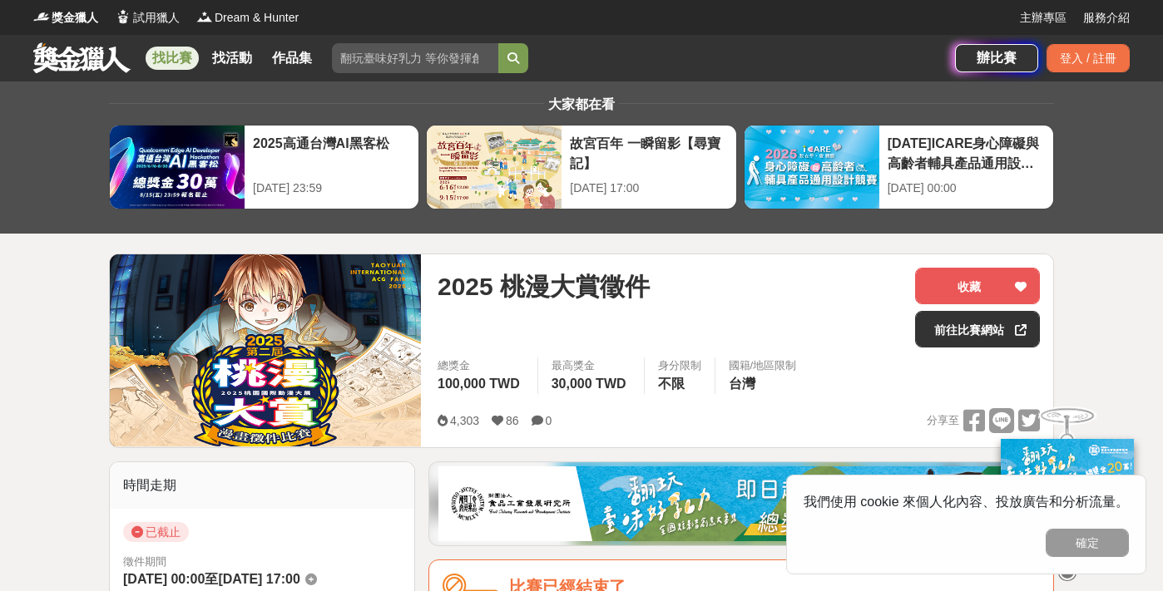
click at [175, 59] on link "找比賽" at bounding box center [172, 58] width 53 height 23
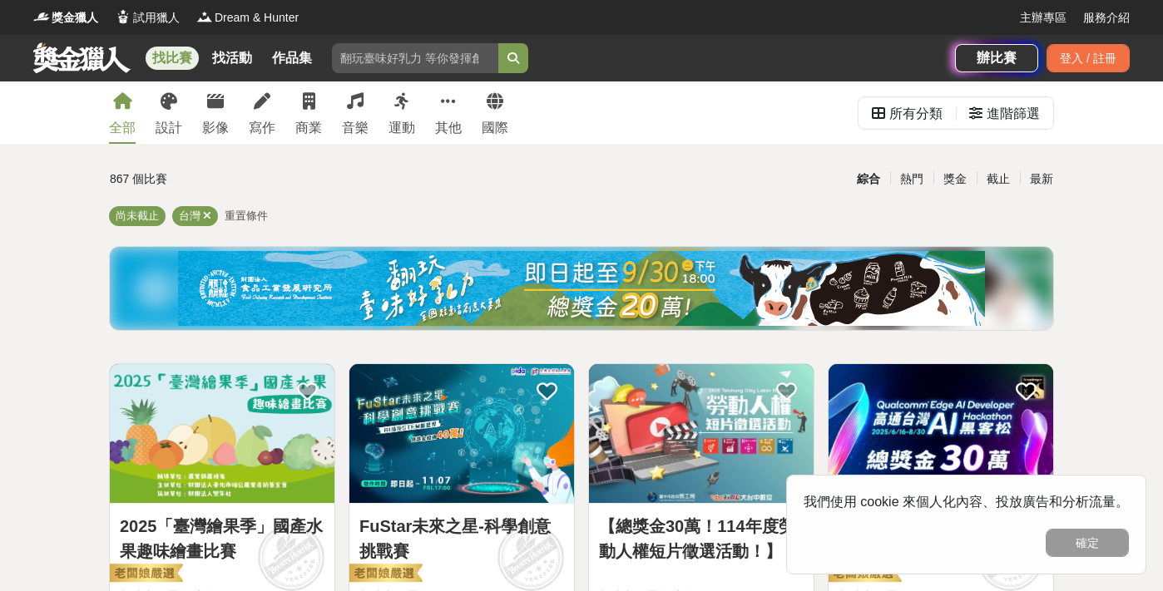
click at [425, 62] on input "search" at bounding box center [415, 58] width 166 height 30
type input "繪本"
click at [498, 43] on button "submit" at bounding box center [513, 58] width 30 height 30
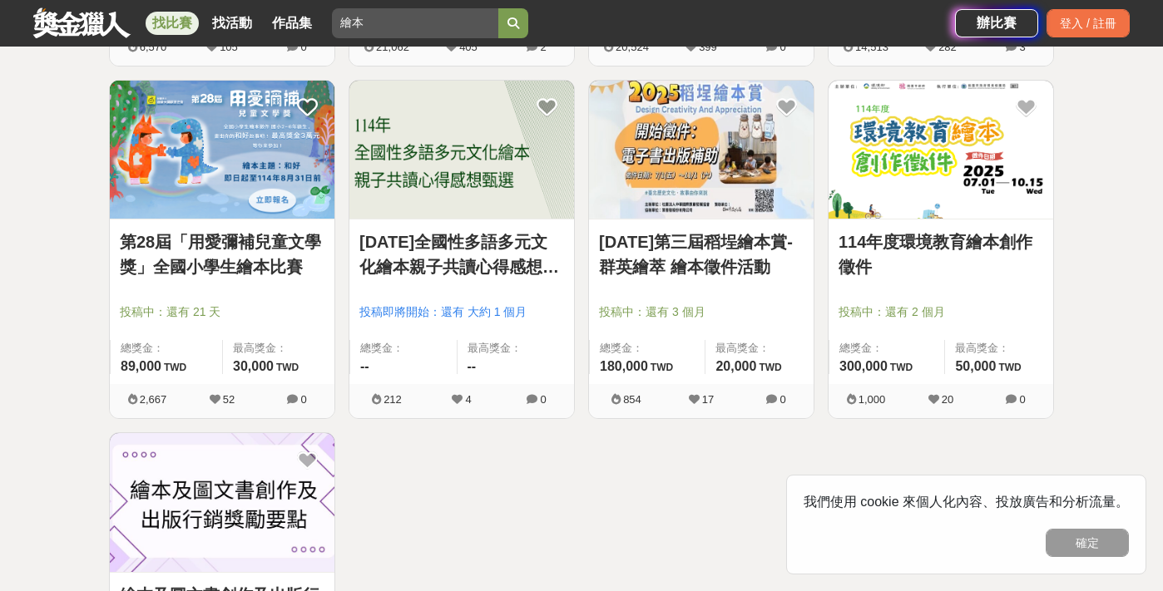
scroll to position [602, 0]
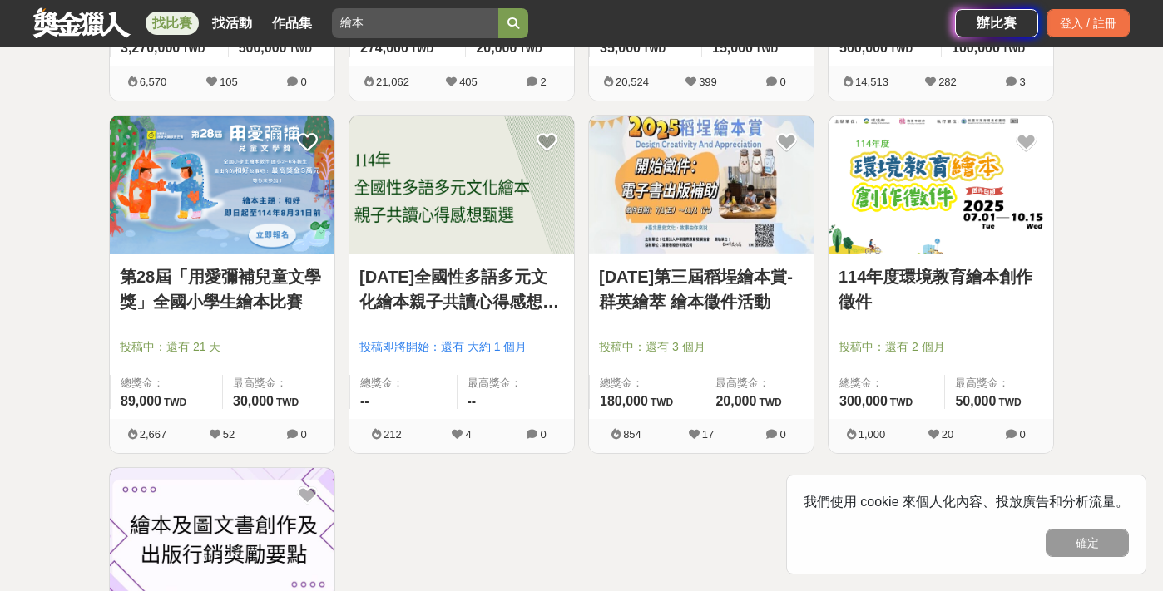
click at [883, 219] on img at bounding box center [940, 185] width 225 height 139
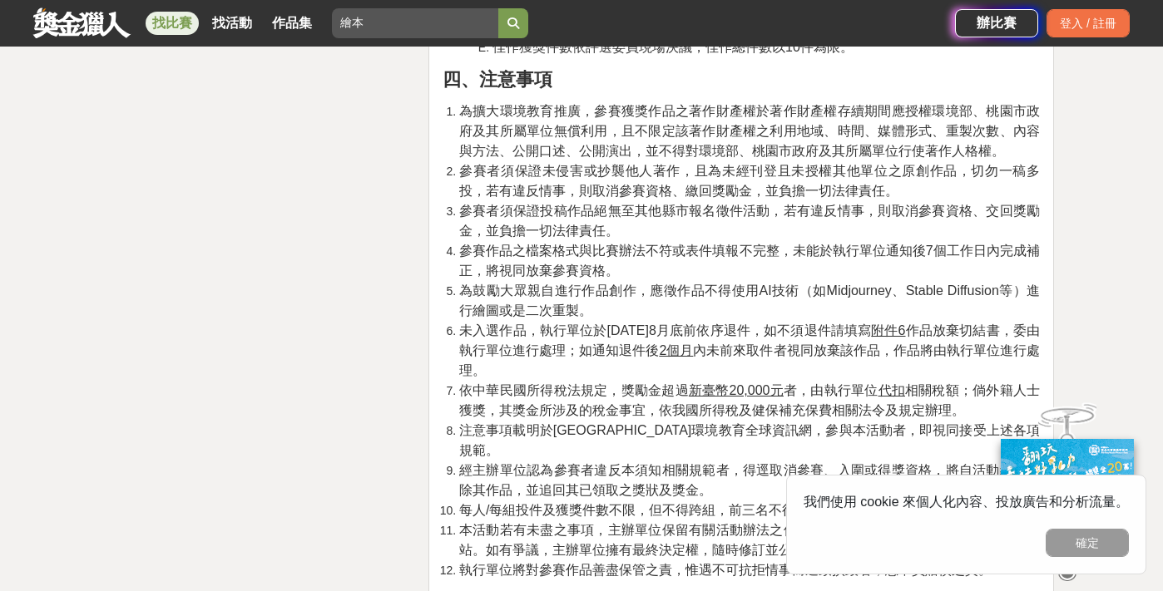
scroll to position [3692, 0]
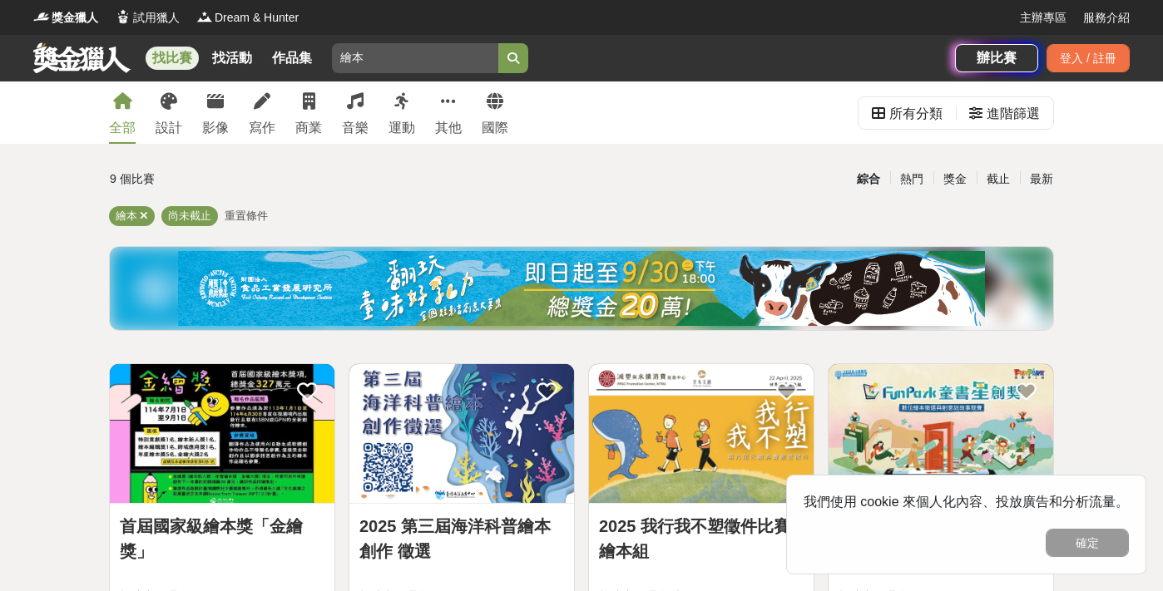
click at [495, 285] on img at bounding box center [581, 288] width 807 height 75
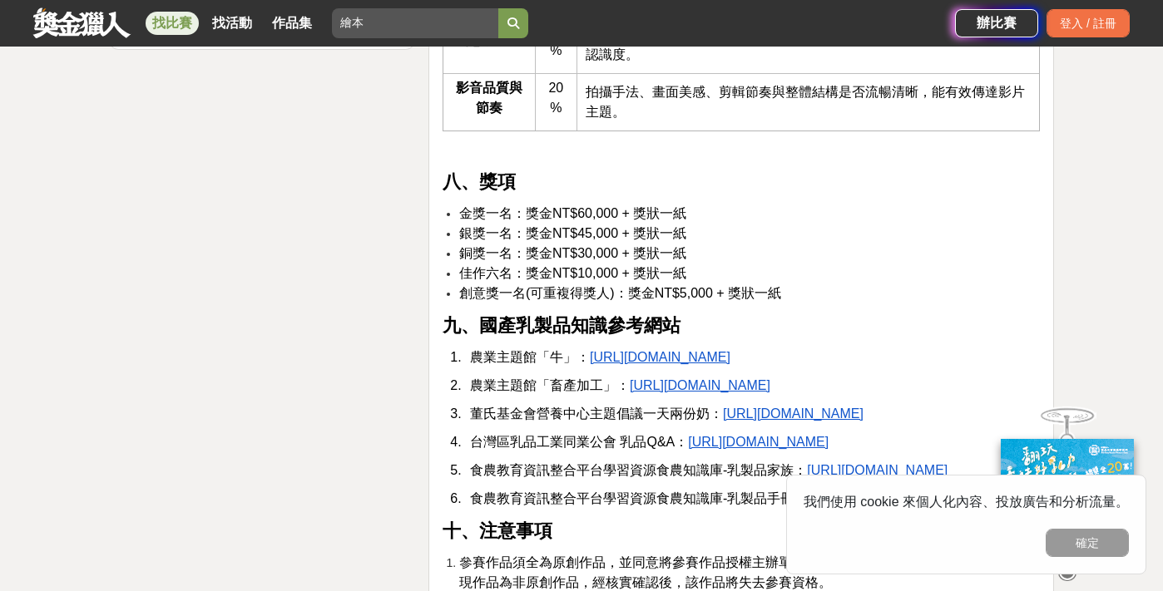
scroll to position [2850, 0]
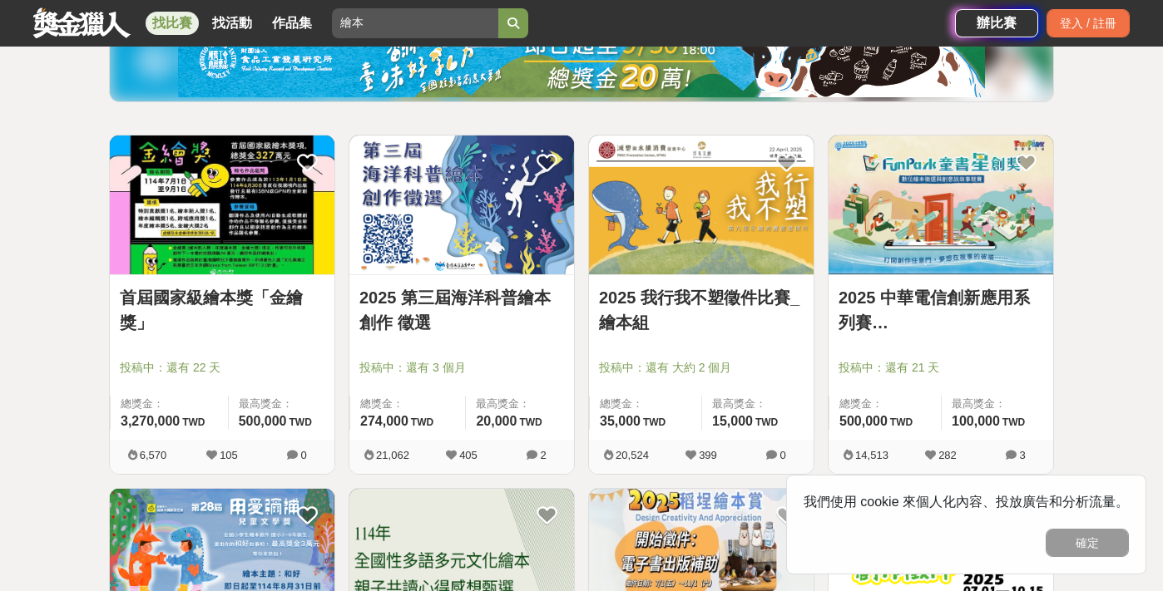
scroll to position [230, 0]
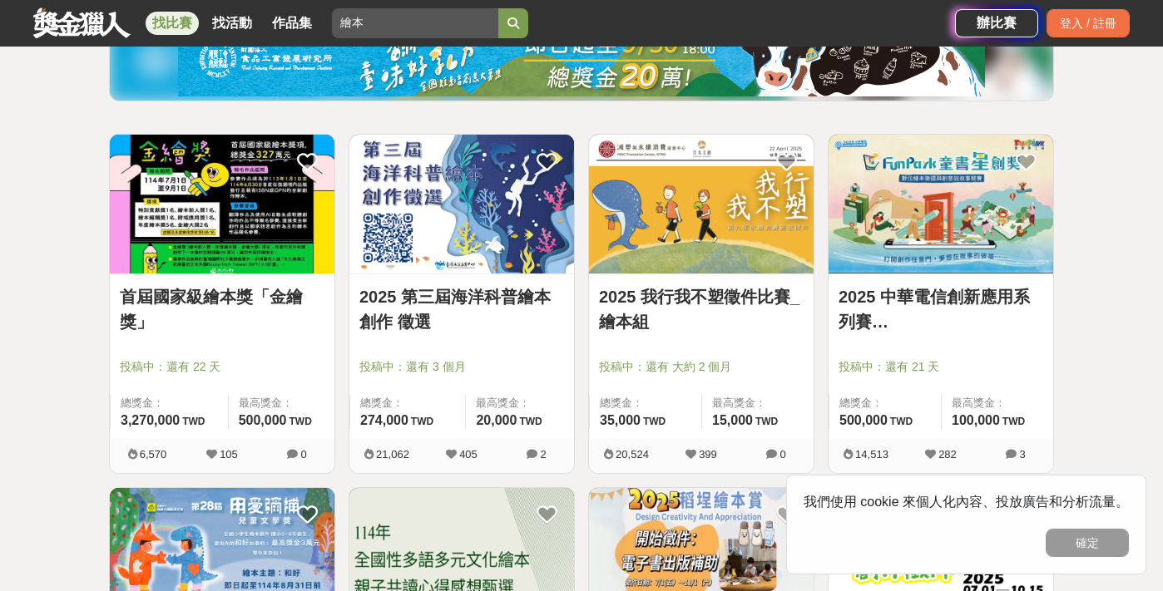
click at [708, 222] on img at bounding box center [701, 204] width 225 height 139
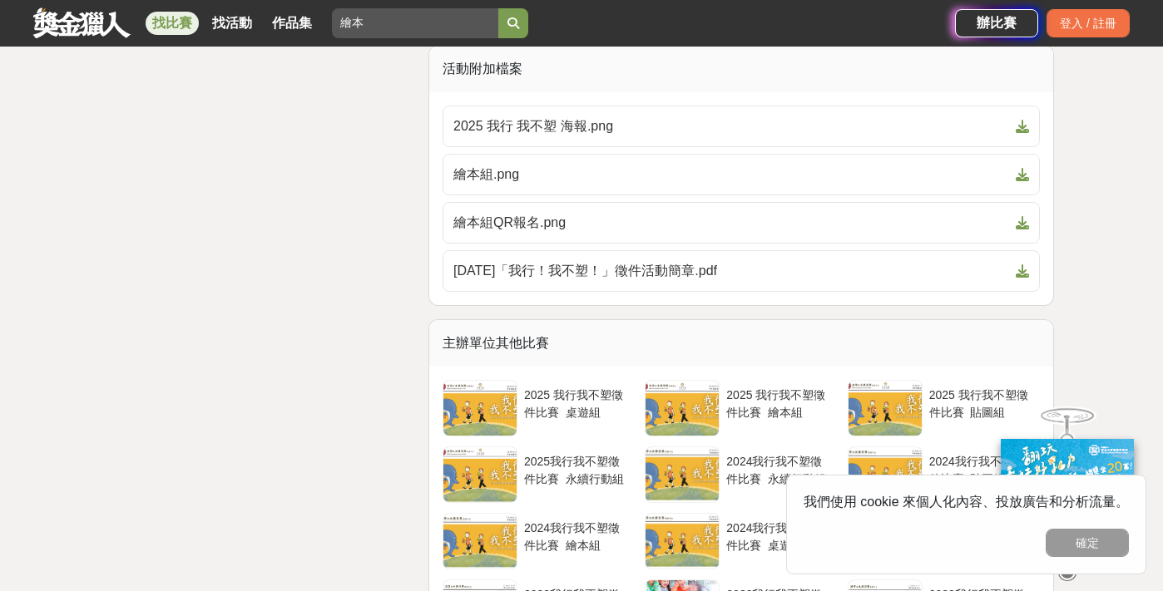
scroll to position [2910, 0]
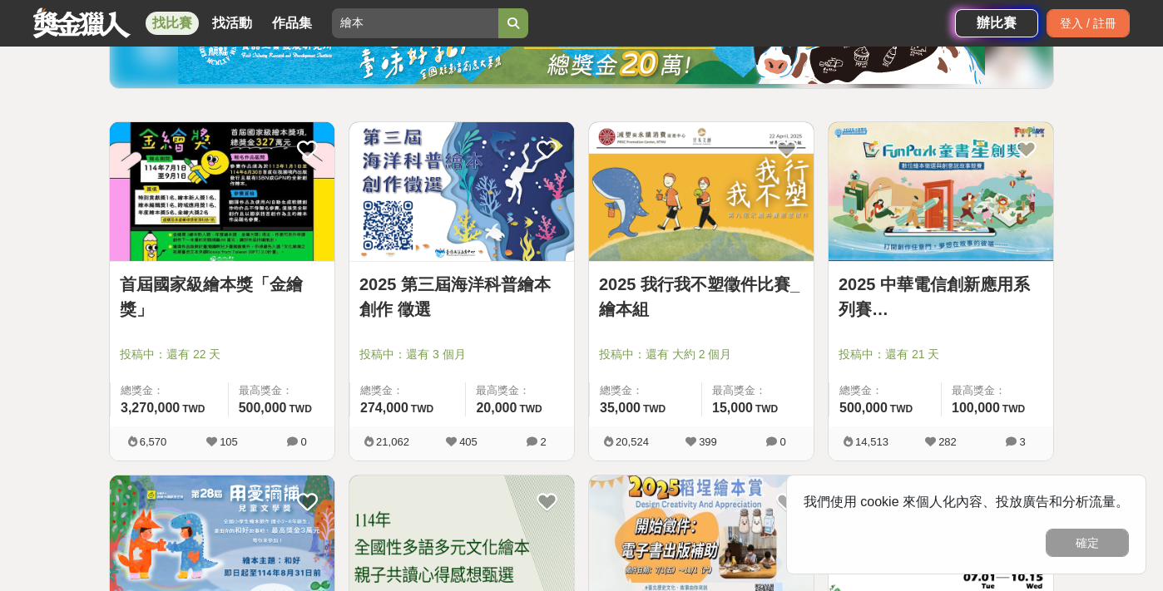
scroll to position [247, 0]
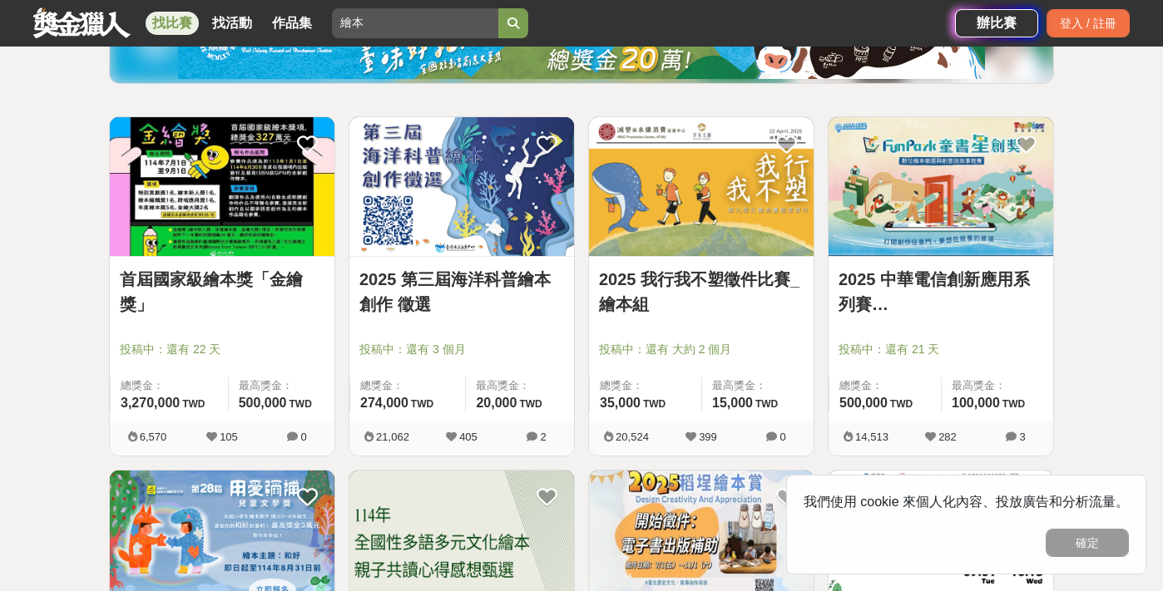
click at [948, 210] on img at bounding box center [940, 186] width 225 height 139
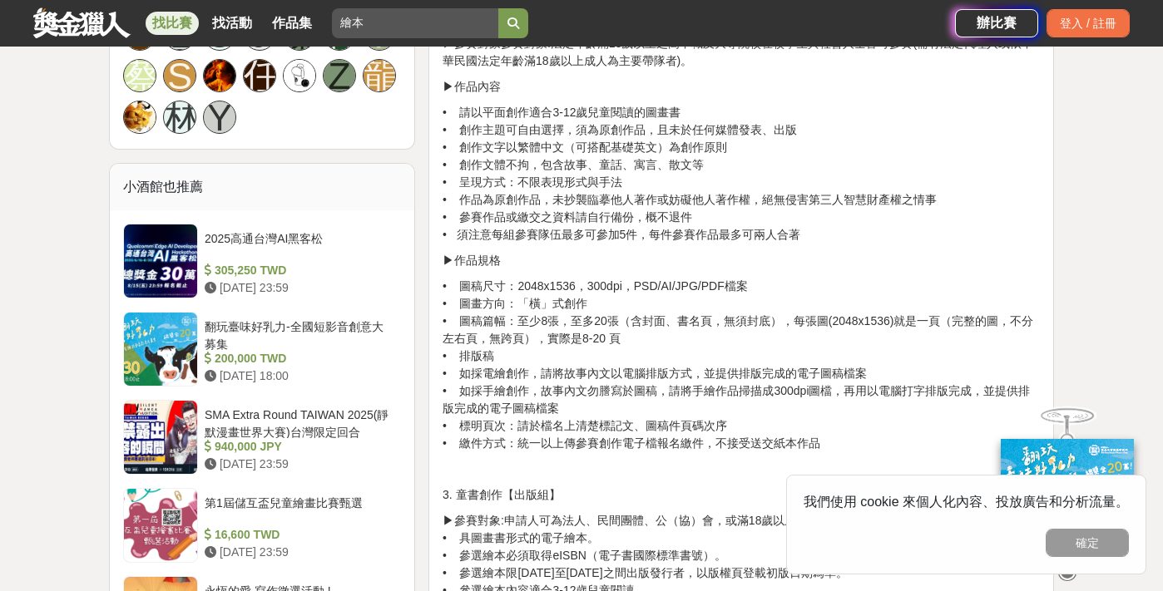
scroll to position [1193, 0]
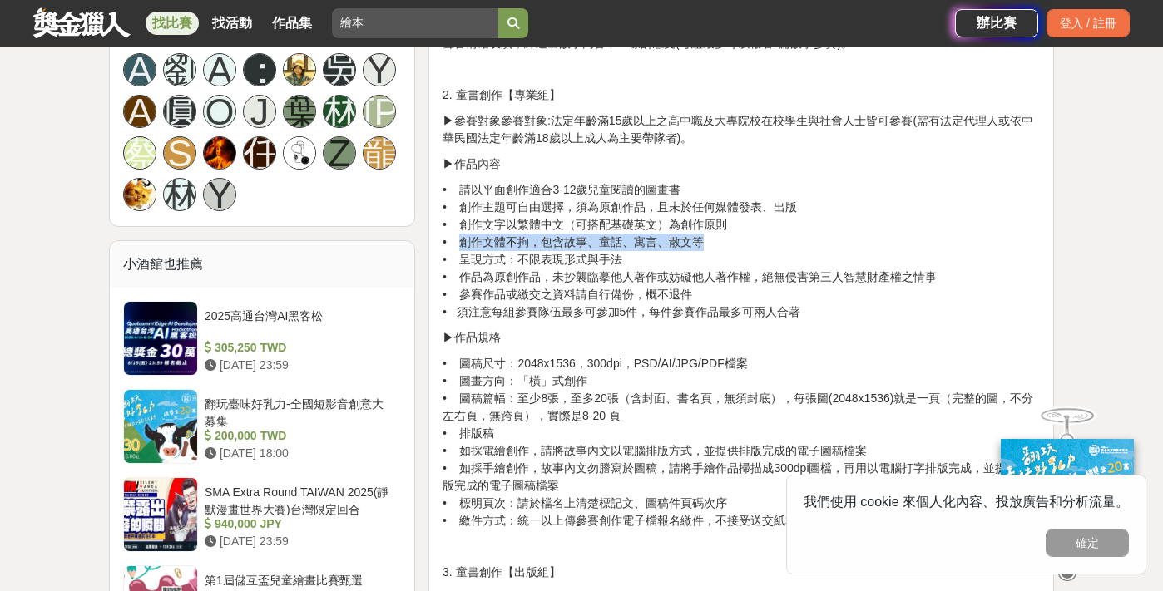
drag, startPoint x: 459, startPoint y: 224, endPoint x: 711, endPoint y: 224, distance: 252.0
click at [711, 224] on p "• 請以平面創作適合3-12歲兒童閱讀的圖畫書 • 創作主題可自由選擇，須為原創作品，且未於任何媒體發表、出版 • 創作文字以繁體中文（可搭配基礎英文）為創作…" at bounding box center [740, 251] width 597 height 140
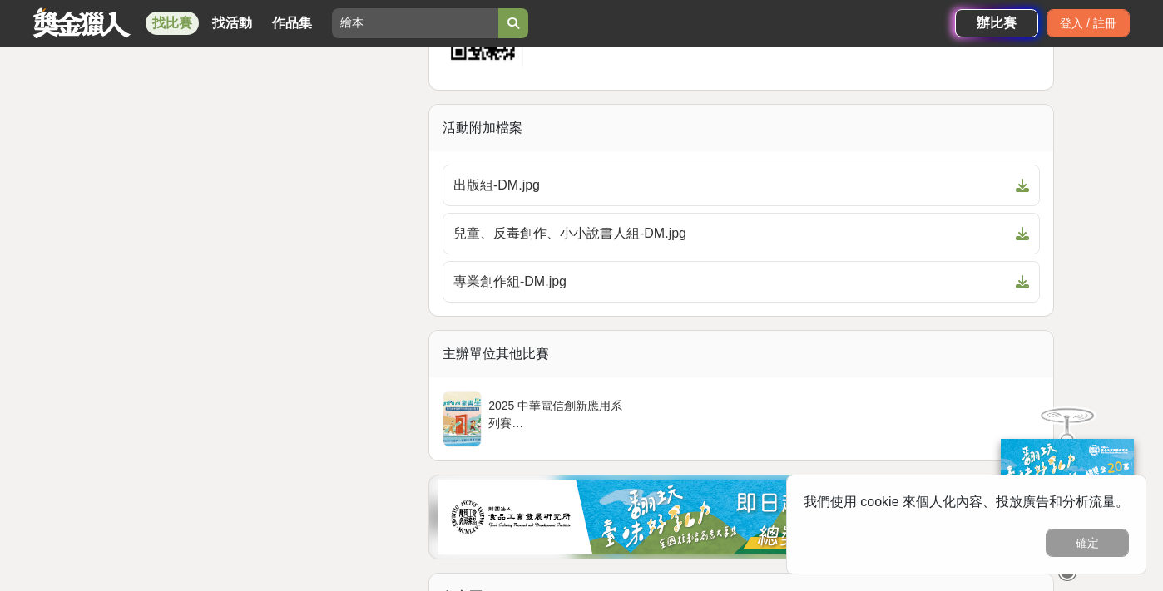
scroll to position [5929, 0]
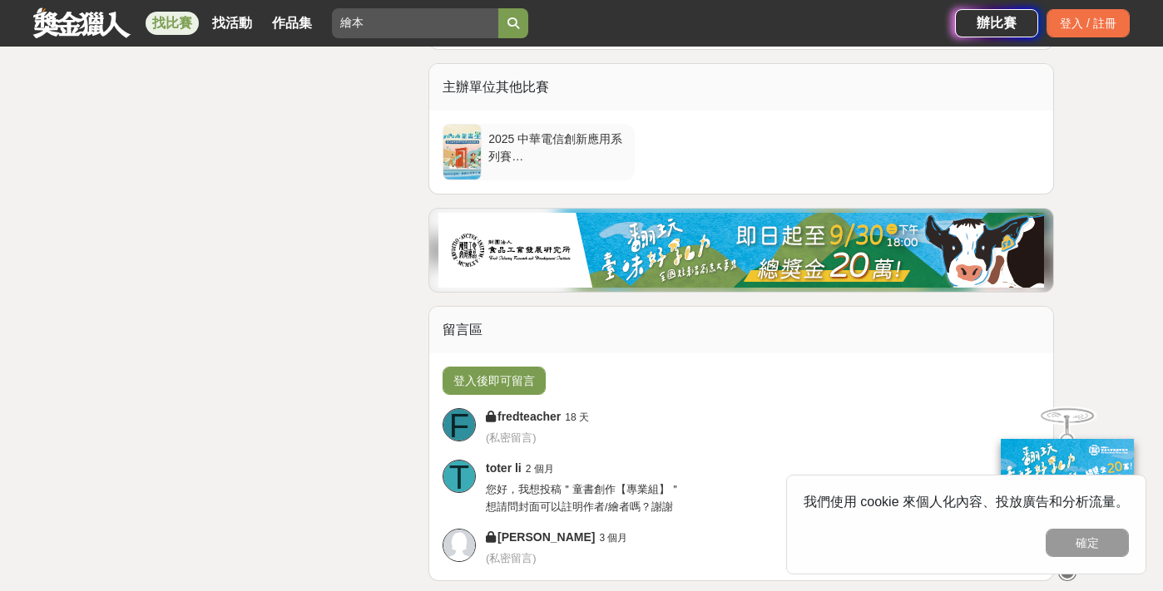
click at [577, 162] on div "2025 中華電信創新應用系列賽 FunPark[PERSON_NAME]創獎 數位繪本徵選與創意說故事競賽" at bounding box center [558, 147] width 140 height 32
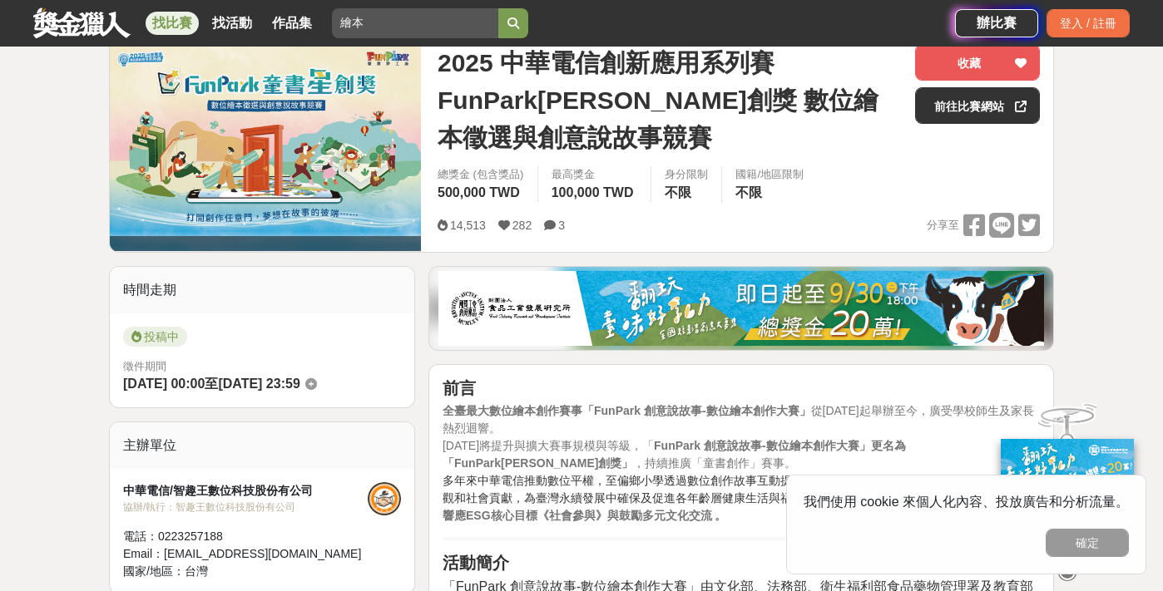
scroll to position [326, 0]
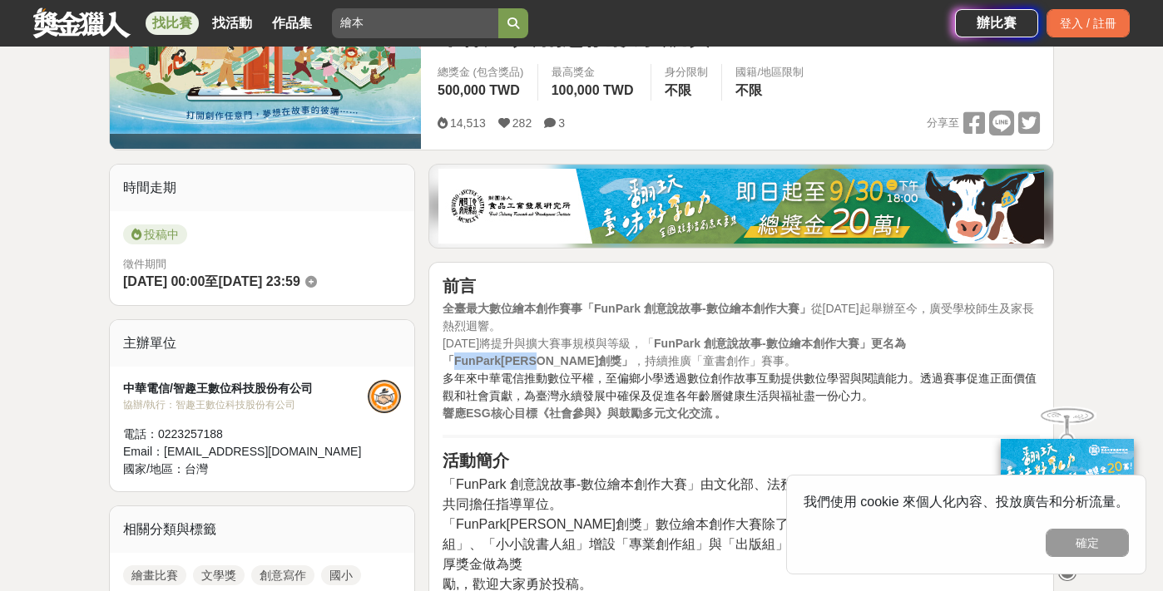
drag, startPoint x: 918, startPoint y: 344, endPoint x: 456, endPoint y: 362, distance: 462.8
click at [456, 362] on strong "FunPark 創意說故事-數位繪本創作大賽」更名為「FunPark[PERSON_NAME]創獎」" at bounding box center [673, 352] width 463 height 31
copy strong "FunPark[PERSON_NAME]創獎"
